Goal: Navigation & Orientation: Find specific page/section

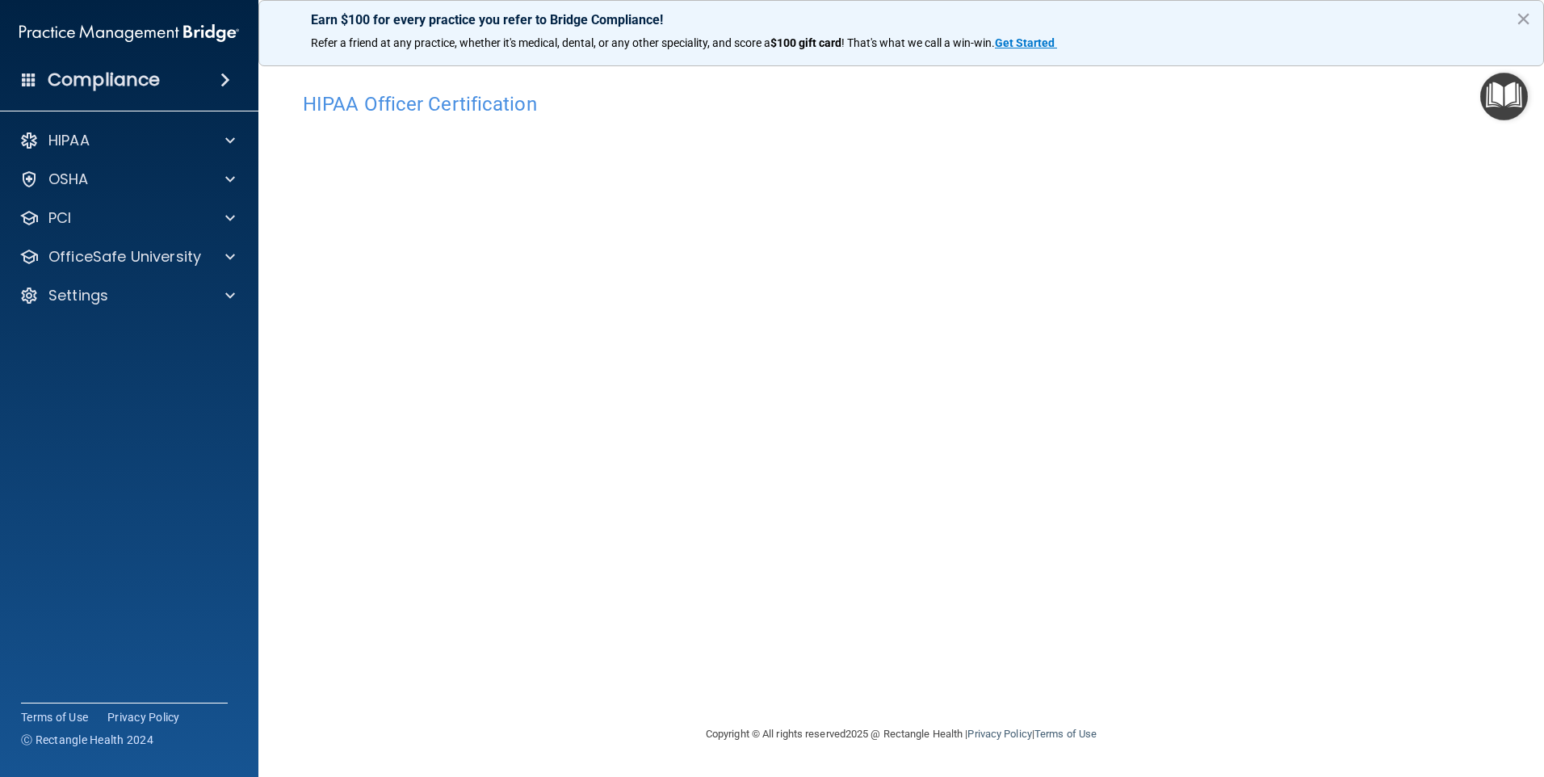
click at [1491, 97] on img "Open Resource Center" at bounding box center [1504, 97] width 48 height 48
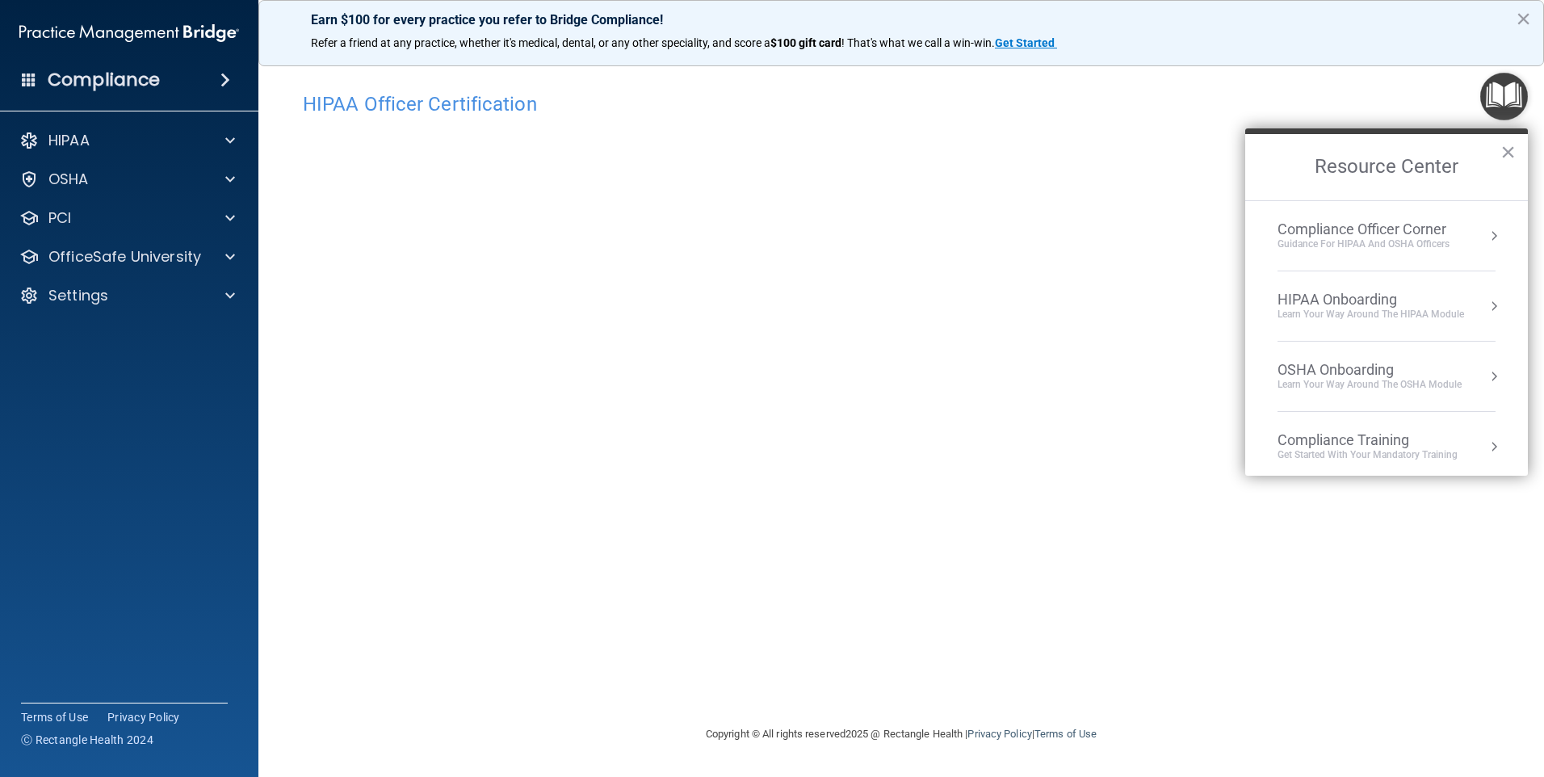
click at [1490, 97] on img "Open Resource Center" at bounding box center [1504, 97] width 48 height 48
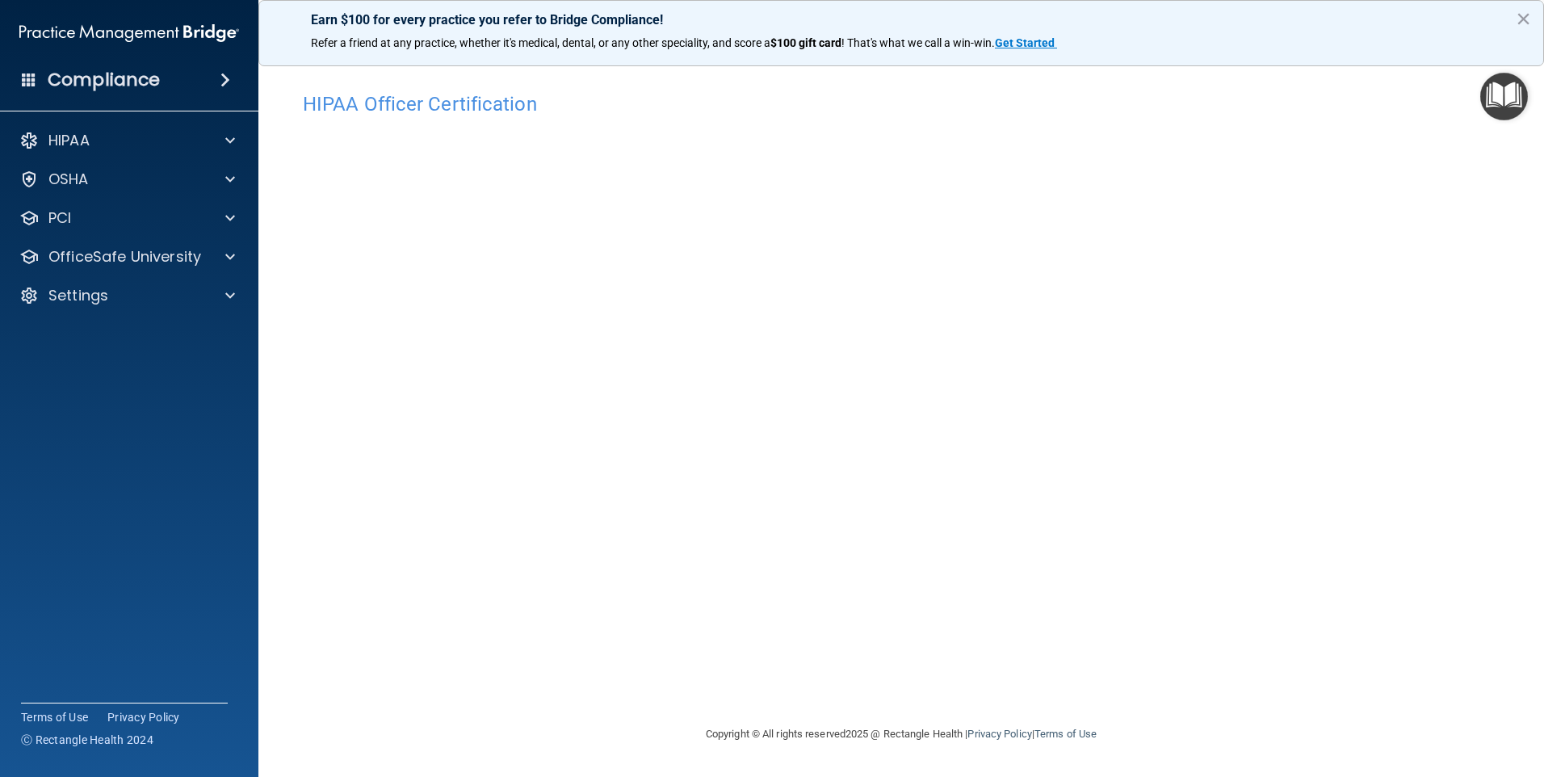
click at [1490, 97] on img "Open Resource Center" at bounding box center [1504, 97] width 48 height 48
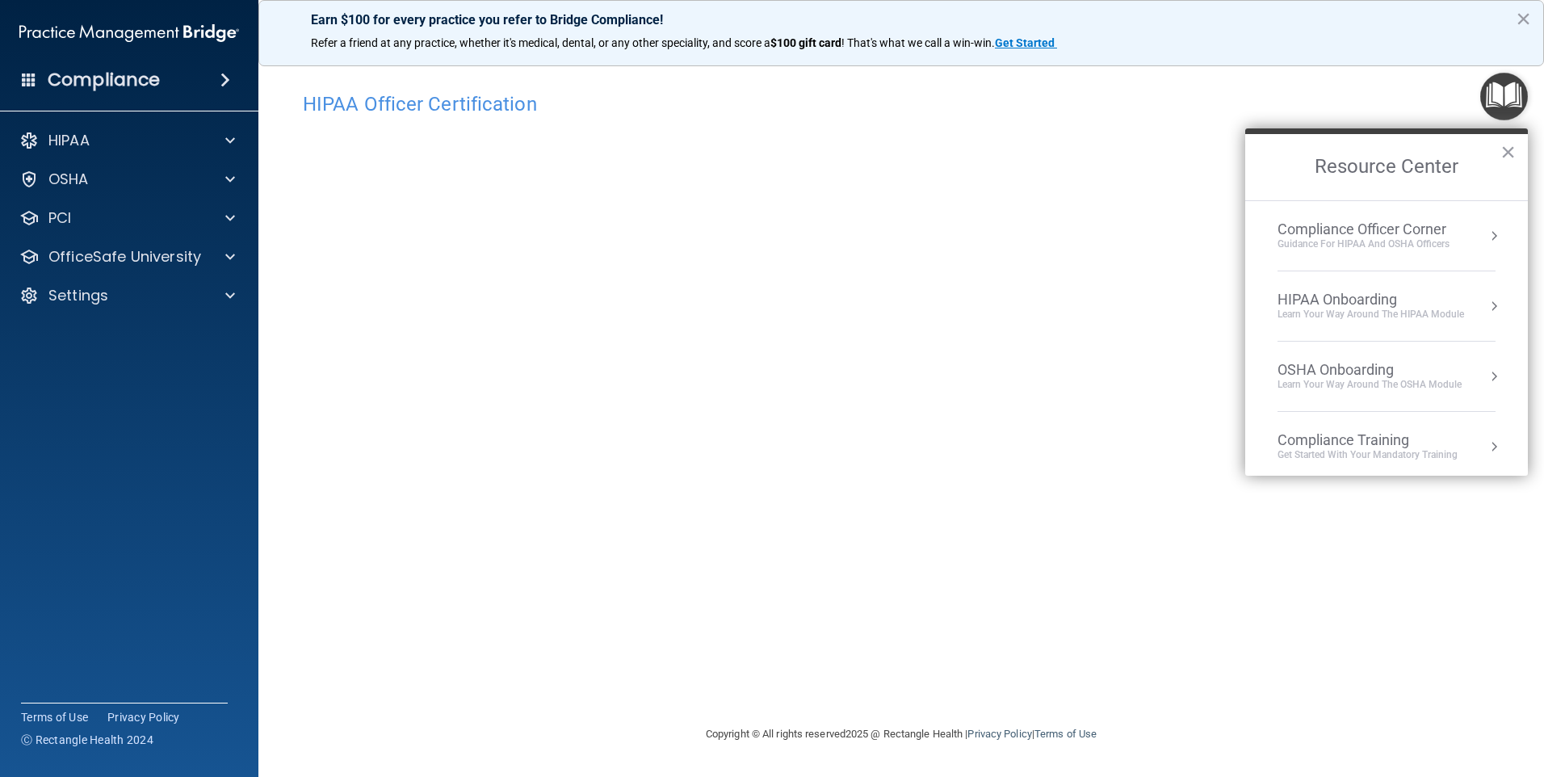
click at [1373, 107] on h4 "HIPAA Officer Certification" at bounding box center [901, 104] width 1197 height 21
click at [116, 260] on p "OfficeSafe University" at bounding box center [124, 256] width 153 height 19
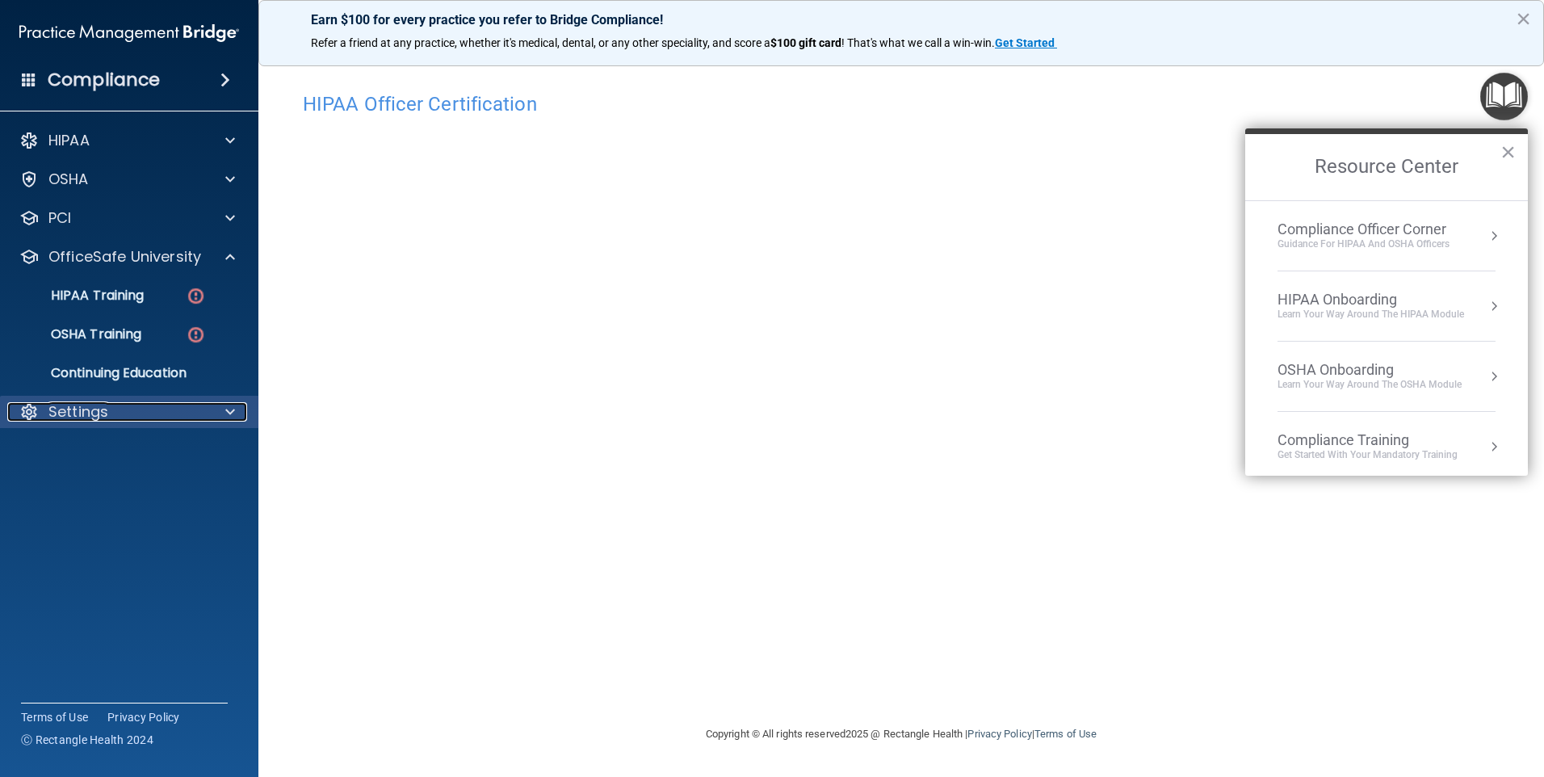
click at [94, 410] on p "Settings" at bounding box center [78, 411] width 60 height 19
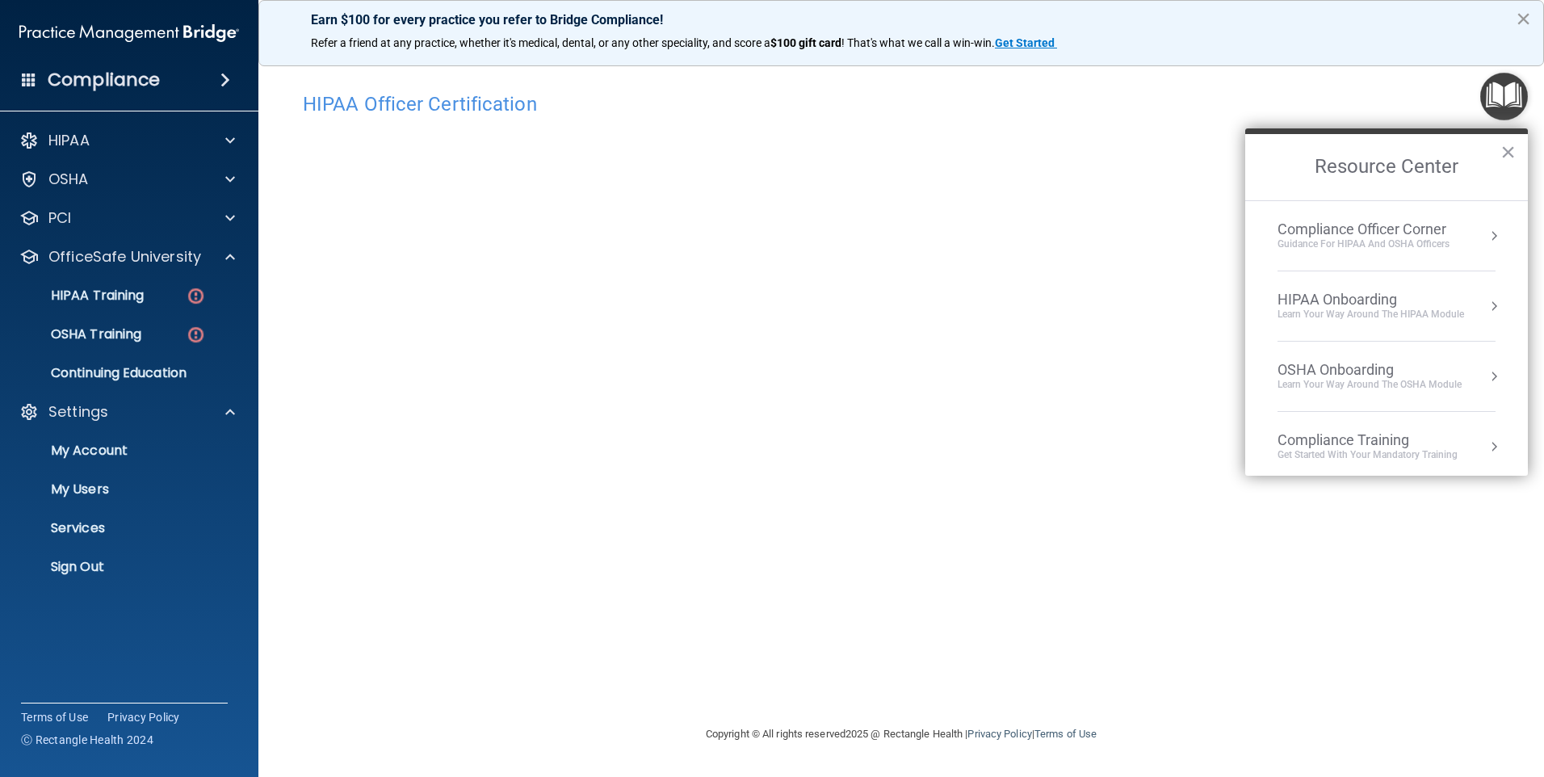
click at [1523, 19] on button "×" at bounding box center [1523, 19] width 15 height 26
